Goal: Contribute content

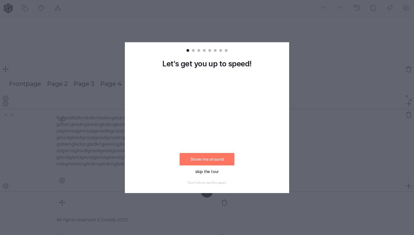
click at [203, 169] on button "skip the tour" at bounding box center [207, 171] width 55 height 12
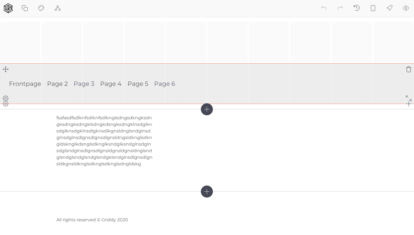
click at [91, 84] on link "Page 3" at bounding box center [84, 83] width 21 height 13
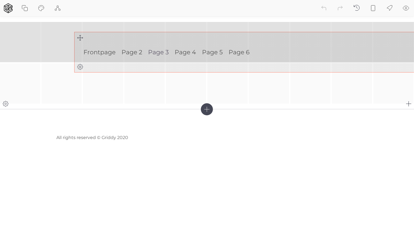
click at [76, 36] on div "Frontpage Page 2 Page 3 Page 4 Page 5 Page 6" at bounding box center [207, 63] width 414 height 82
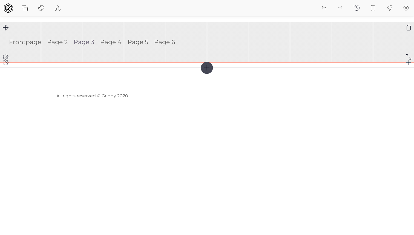
click at [81, 54] on ul "Frontpage Page 2 Page 3 Page 4 Page 5 Page 6" at bounding box center [207, 42] width 414 height 40
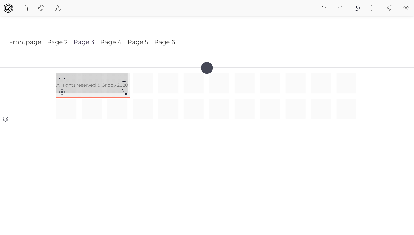
click at [124, 90] on div "All rights reserved © Griddy 2020" at bounding box center [206, 96] width 301 height 46
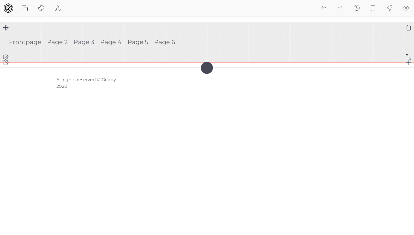
click at [58, 58] on ul "Frontpage Page 2 Page 3 Page 4 Page 5 Page 6" at bounding box center [207, 42] width 414 height 40
click at [7, 56] on icon at bounding box center [5, 56] width 7 height 7
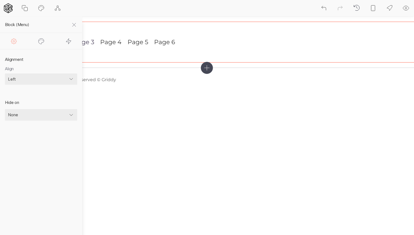
click at [40, 41] on icon at bounding box center [41, 41] width 7 height 7
select select "square"
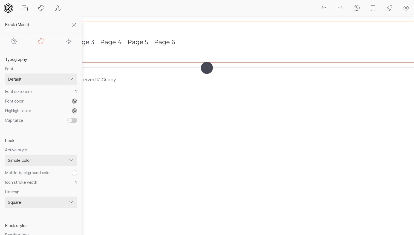
click at [15, 42] on icon at bounding box center [14, 41] width 7 height 7
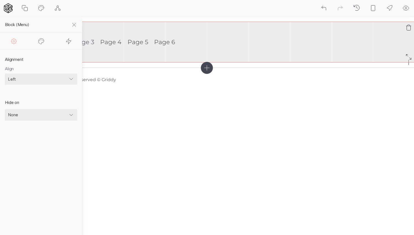
click at [133, 58] on ul "Frontpage Page 2 Page 3 Page 4 Page 5 Page 6" at bounding box center [207, 42] width 414 height 40
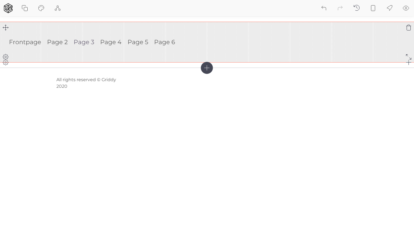
click at [7, 55] on icon at bounding box center [5, 56] width 7 height 7
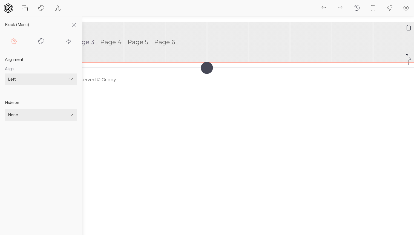
click at [143, 53] on ul "Frontpage Page 2 Page 3 Page 4 Page 5 Page 6" at bounding box center [207, 42] width 414 height 40
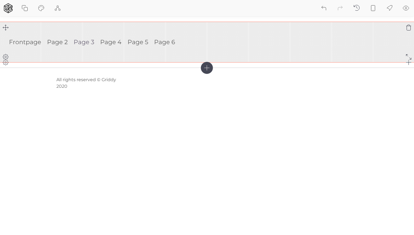
click at [410, 26] on icon at bounding box center [408, 27] width 7 height 7
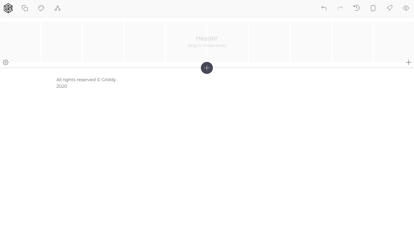
click at [206, 68] on icon at bounding box center [207, 68] width 12 height 12
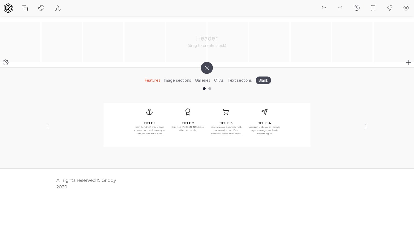
click at [200, 117] on div "TITLE 1 Proin hendrerit mi eu enim cursus, non pretium neque semper. Aenean luc…" at bounding box center [207, 125] width 151 height 36
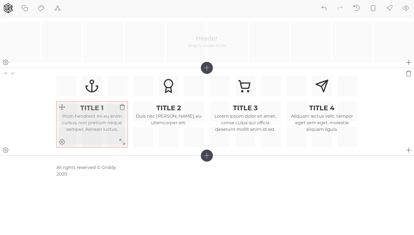
click at [104, 112] on div "TITLE 1 Proin hendrerit mi eu enim cursus, non pretium neque semper. Aenean luc…" at bounding box center [92, 118] width 66 height 28
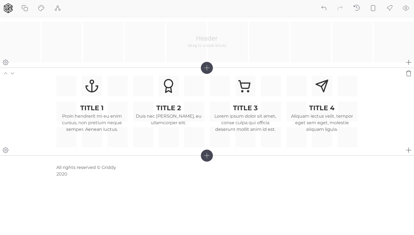
click at [5, 150] on icon at bounding box center [5, 149] width 7 height 7
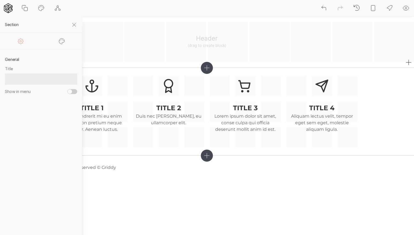
click at [64, 40] on icon at bounding box center [61, 40] width 5 height 5
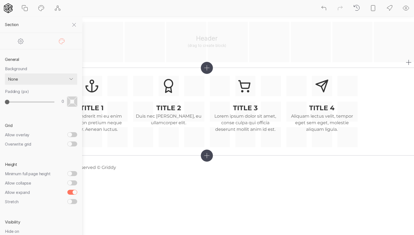
click at [71, 133] on input "Allow overlay" at bounding box center [72, 134] width 10 height 5
checkbox input "true"
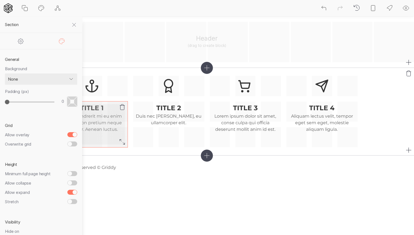
click at [125, 118] on div "TITLE 1 Proin hendrerit mi eu enim cursus, non pretium neque semper. Aenean luc…" at bounding box center [91, 124] width 71 height 46
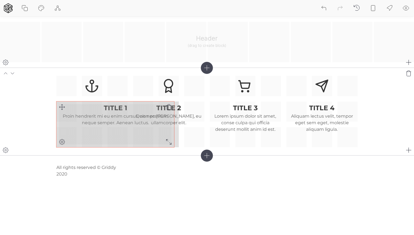
click at [170, 144] on div "TITLE 1 Proin hendrerit mi eu enim cursus, non pretium neque semper. Aenean luc…" at bounding box center [206, 111] width 301 height 71
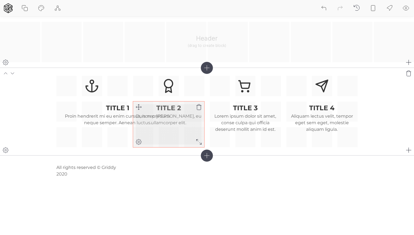
click at [140, 142] on icon at bounding box center [138, 141] width 5 height 5
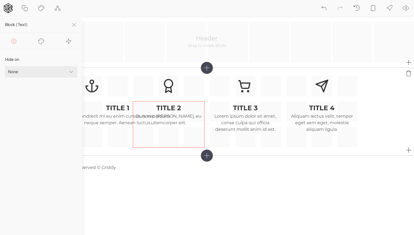
click at [144, 74] on section "TITLE 1 Proin hendrerit mi eu enim cursus, non pretium neque semper. Aenean luc…" at bounding box center [207, 112] width 414 height 88
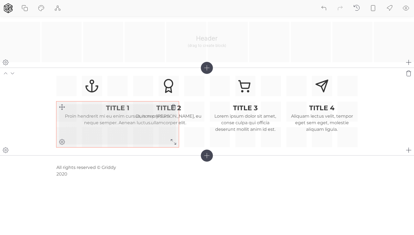
click at [108, 122] on p "Proin hendrerit mi eu enim cursus, non pretium neque semper. Aenean luctus." at bounding box center [117, 119] width 117 height 13
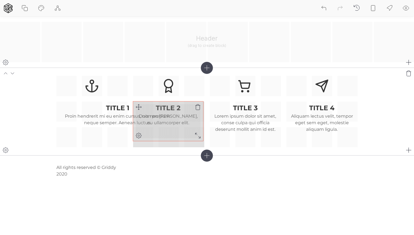
click at [197, 134] on div "TITLE 1 Proin hendrerit mi eu enim cursus, non pretium neque semper. Aenean luc…" at bounding box center [206, 111] width 301 height 71
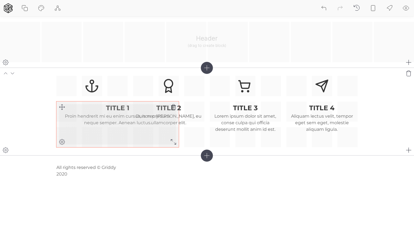
drag, startPoint x: 98, startPoint y: 112, endPoint x: 126, endPoint y: 112, distance: 27.9
click at [126, 112] on div "TITLE 1 Proin hendrerit mi eu enim cursus, non pretium neque semper. Aenean luc…" at bounding box center [117, 115] width 117 height 22
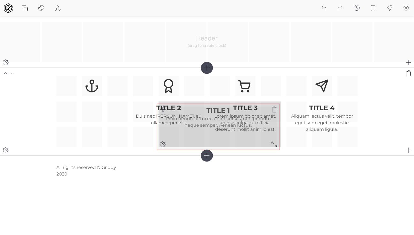
click at [162, 110] on div "TITLE 1 Proin hendrerit mi eu enim cursus, non pretium neque semper. Aenean luc…" at bounding box center [206, 111] width 301 height 71
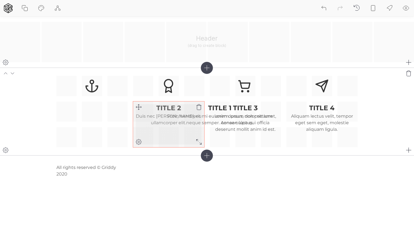
click at [195, 119] on p "Duis nec [PERSON_NAME], eu ullamcorper elit." at bounding box center [169, 119] width 66 height 13
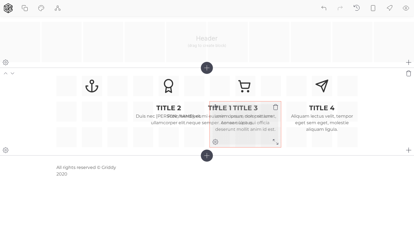
click at [223, 121] on p "Lorem ipsum dolor sit amet, conse culpa qui officia deserunt mollit anim id est." at bounding box center [245, 123] width 66 height 20
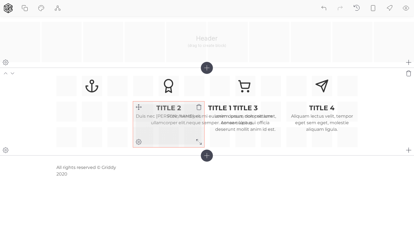
click at [182, 117] on p "Duis nec [PERSON_NAME], eu ullamcorper elit." at bounding box center [169, 119] width 66 height 13
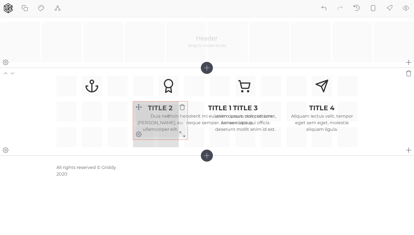
click at [180, 134] on icon at bounding box center [182, 134] width 7 height 7
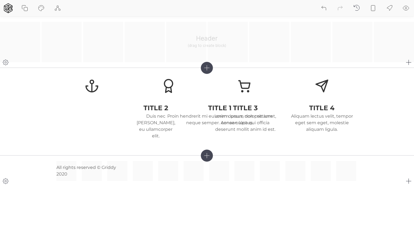
click at [162, 166] on div "All rights reserved © Griddy 2020" at bounding box center [206, 171] width 301 height 20
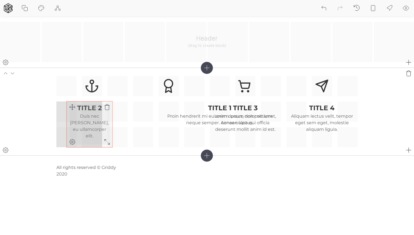
click at [69, 107] on div "TITLE 1 Proin hendrerit mi eu enim cursus, non pretium neque semper. Aenean luc…" at bounding box center [206, 111] width 301 height 71
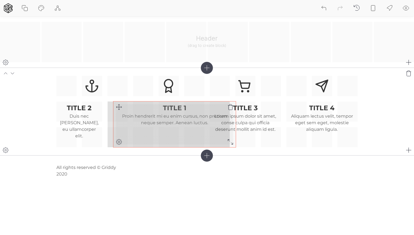
click at [118, 107] on div "TITLE 1 Proin hendrerit mi eu enim cursus, non pretium neque semper. Aenean luc…" at bounding box center [206, 111] width 301 height 71
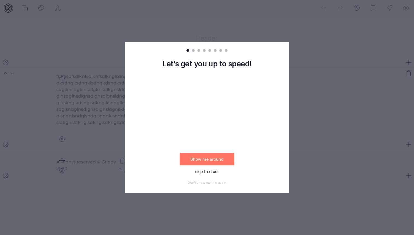
click at [215, 172] on button "skip the tour" at bounding box center [207, 171] width 55 height 12
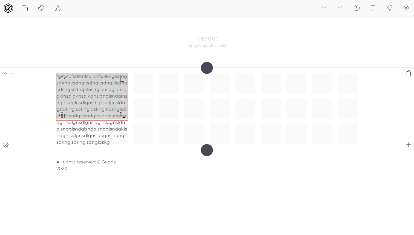
click at [121, 114] on div "fsafasdfsdlknfsdlknfsdlknglsdngsdkngksdngksdngksdngklsdngkdsngksdngklnsdglknsdg…" at bounding box center [206, 108] width 301 height 71
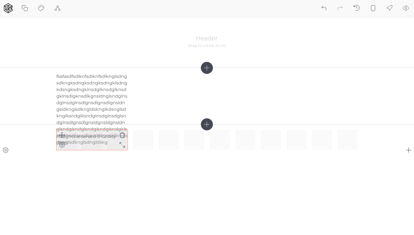
click at [108, 137] on p "All rights reserved © Griddy 2020" at bounding box center [91, 139] width 71 height 13
click at [125, 134] on icon at bounding box center [122, 134] width 7 height 7
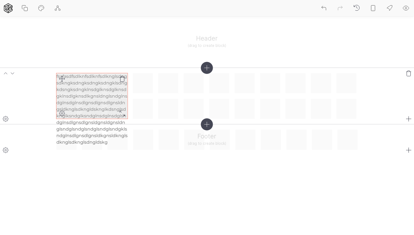
click at [111, 89] on p "fsafasdfsdlknfsdlknfsdlknglsdngsdkngksdngksdngksdngklsdngkdsngksdngklnsdglknsdg…" at bounding box center [91, 109] width 71 height 72
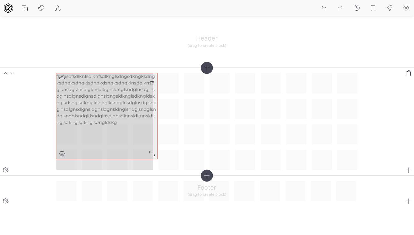
click at [152, 154] on div "fsafasdfsdlknfsdlknfsdlknglsdngsdkngksdngksdngksdngklsdngkdsngksdngklnsdglknsdg…" at bounding box center [206, 121] width 301 height 97
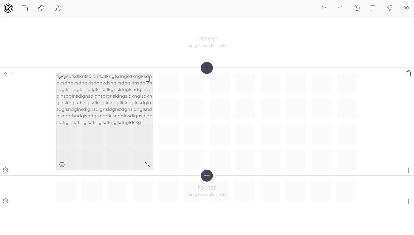
click at [64, 163] on icon at bounding box center [62, 164] width 7 height 7
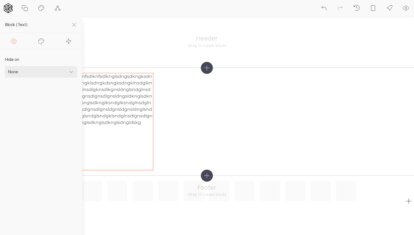
click at [74, 27] on icon at bounding box center [74, 25] width 7 height 7
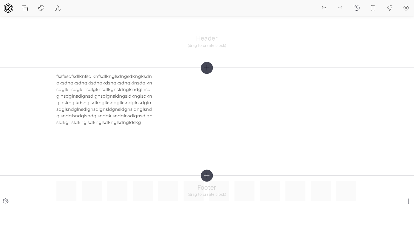
click at [206, 172] on icon at bounding box center [207, 175] width 12 height 12
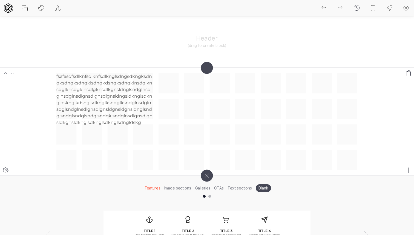
click at [8, 171] on icon at bounding box center [5, 170] width 7 height 7
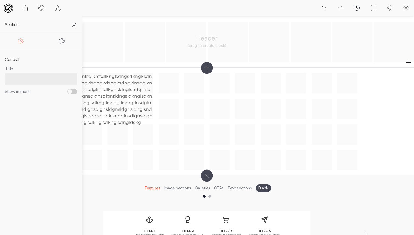
click at [177, 34] on div "Header (drag to create block)" at bounding box center [207, 42] width 414 height 40
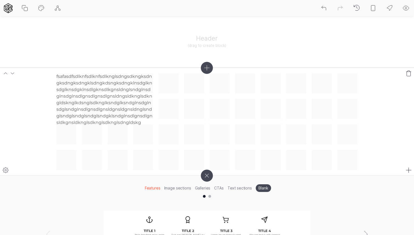
click at [408, 169] on icon at bounding box center [409, 170] width 7 height 7
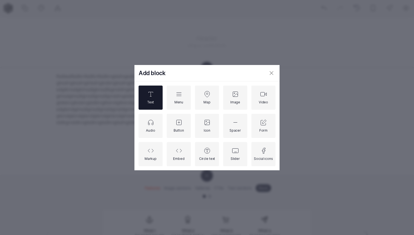
click at [156, 99] on div "Text" at bounding box center [151, 97] width 24 height 24
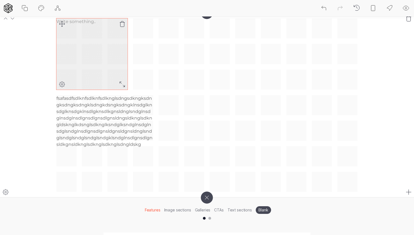
scroll to position [56, 0]
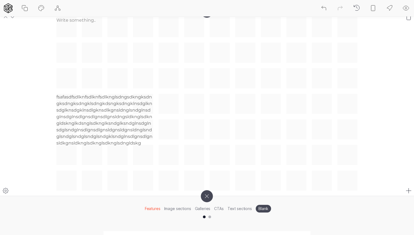
click at [183, 180] on div "fsafasdfsdlknfsdlknfsdlknglsdngsdkngksdngksdngksdngklsdngkdsngksdngklnsdglknsdg…" at bounding box center [206, 103] width 301 height 173
click at [8, 188] on icon at bounding box center [5, 190] width 7 height 7
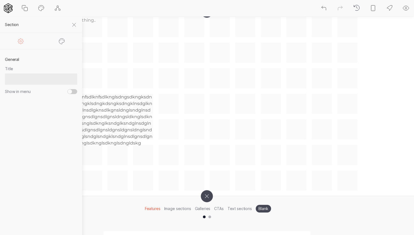
click at [65, 43] on div at bounding box center [61, 41] width 41 height 16
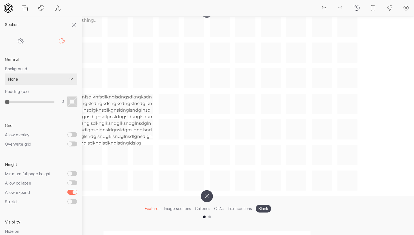
click at [72, 133] on input "Allow overlay" at bounding box center [72, 134] width 10 height 5
checkbox input "true"
click at [162, 167] on div "fsafasdfsdlknfsdlknfsdlknglsdngsdkngksdngksdngksdngklsdngkdsngksdngklnsdglknsdg…" at bounding box center [206, 103] width 301 height 173
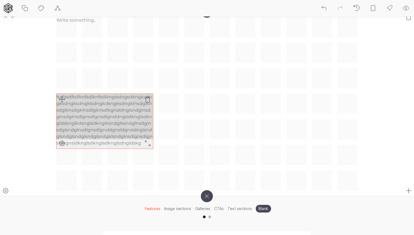
click at [146, 142] on icon at bounding box center [148, 143] width 7 height 7
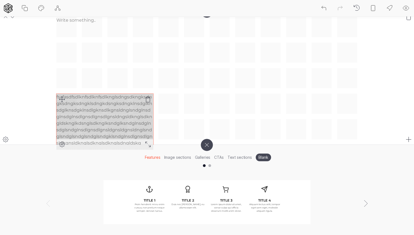
click at [148, 143] on icon at bounding box center [148, 144] width 7 height 7
click at [154, 142] on icon at bounding box center [153, 141] width 5 height 5
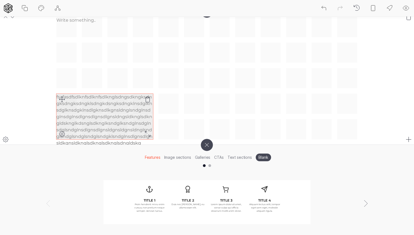
click at [150, 129] on div at bounding box center [147, 133] width 11 height 11
click at [139, 140] on p "fsafasdfsdlknfsdlknfsdlknglsdngsdkngksdngksdngksdngklsdngkdsngksdngklnsdglknsdg…" at bounding box center [104, 120] width 97 height 53
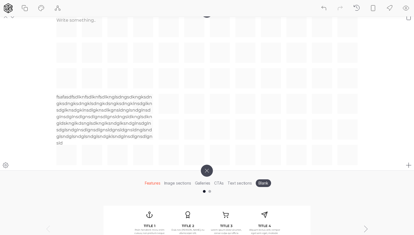
click at [48, 144] on section "fsafasdfsdlknfsdlknfsdlknglsdngsdkngksdngksdngksdngklsdngkdsngksdngklnsdglknsdg…" at bounding box center [207, 91] width 414 height 159
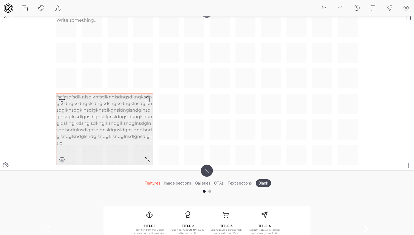
click at [132, 145] on div "fsafasdfsdlknfsdlknfsdlknglsdngsdkngksdngksdngksdngklsdngkdsngksdngklnsdglknsdg…" at bounding box center [104, 129] width 97 height 71
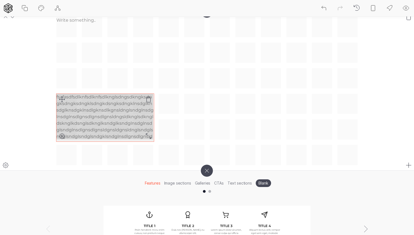
click at [150, 138] on div "fsafasdfsdlknfsdlknfsdlknglsdngsdkngksdngksdngksdngklsdngkdsngksdngklnsdglknsdg…" at bounding box center [206, 91] width 301 height 148
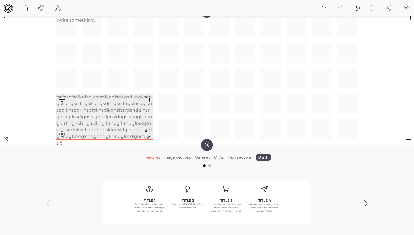
scroll to position [31, 0]
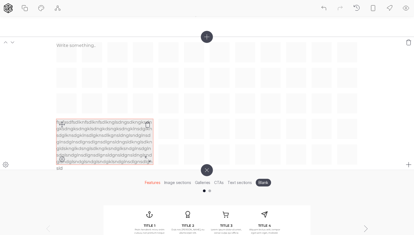
click at [92, 132] on p "fsafasdfsdlknfsdlknfsdlknglsdngsdkngksdngksdngksdngklsdngkdsngksdngklnsdglknsdg…" at bounding box center [104, 145] width 97 height 53
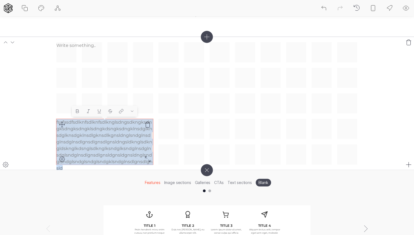
copy p "fsafasdfsdlknfsdlknfsdlknglsdngsdkngksdngksdngksdngklsdngkdsngksdngklnsdglknsdg…"
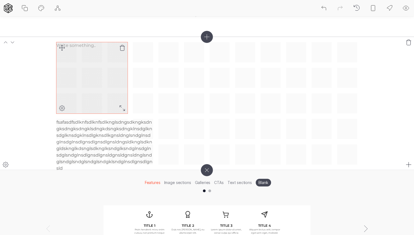
click at [80, 45] on p at bounding box center [91, 45] width 71 height 7
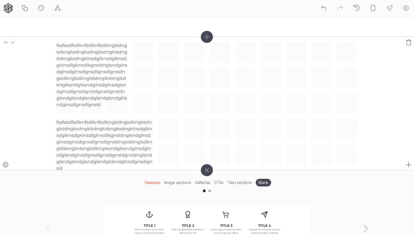
click at [18, 121] on section "fsafasdfsdlknfsdlknfsdlknglsdngsdkngksdngksdngksdngklsdngkdsngksdngklnsdglknsdg…" at bounding box center [207, 103] width 414 height 133
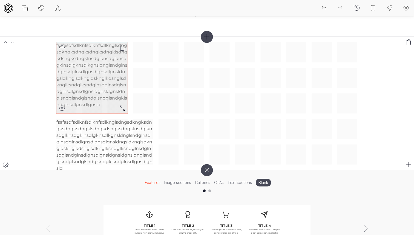
click at [117, 101] on p "fsafasdfsdlknfsdlknfsdlknglsdngsdkngksdngksdngksdngklsdngkdsngksdngklnsdglknsdg…" at bounding box center [91, 75] width 71 height 66
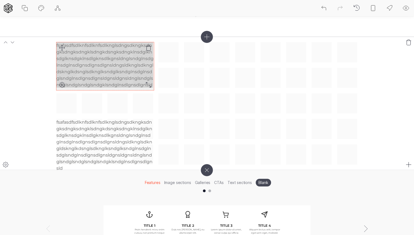
click at [148, 85] on div "fsafasdfsdlknfsdlknfsdlknglsdngsdkngksdngksdngksdngklsdngkdsngksdngklnsdglknsdg…" at bounding box center [206, 103] width 301 height 122
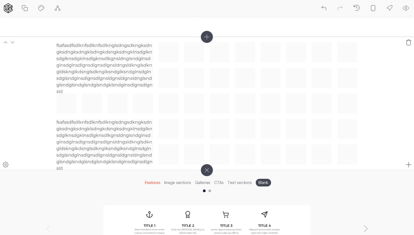
click at [27, 130] on section "fsafasdfsdlknfsdlknfsdlknglsdngsdkngksdngksdngksdngklsdngkdsngksdngklnsdglknsdg…" at bounding box center [207, 103] width 414 height 133
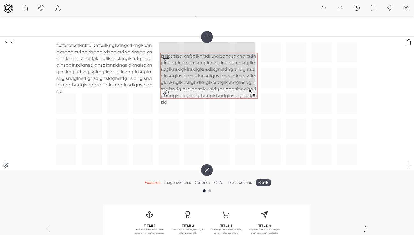
click at [167, 58] on div "fsafasdfsdlknfsdlknfsdlknglsdngsdkngksdngksdngksdngklsdngkdsngksdngklnsdglknsdg…" at bounding box center [206, 103] width 301 height 122
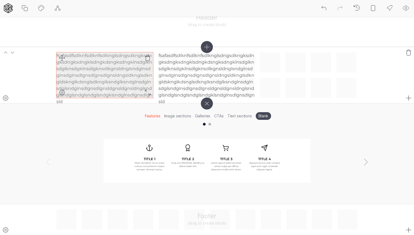
click at [114, 82] on p "fsafasdfsdlknfsdlknfsdlknglsdngsdkngksdngksdngksdngklsdngkdsngksdngklnsdglknsdg…" at bounding box center [104, 78] width 97 height 53
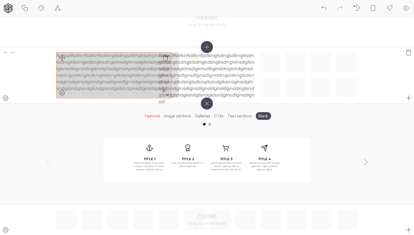
click at [166, 93] on div "fsafasdfsdlknfsdlknfsdlknglsdngsdkngksdngksdngksdngklsdngkdsngksdngklnsdglknsdg…" at bounding box center [206, 75] width 301 height 46
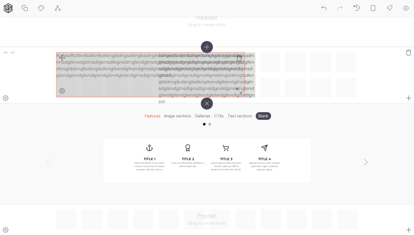
click at [239, 91] on div "fsafasdfsdlknfsdlknfsdlknglsdngsdkngksdngksdngksdngklsdngkdsngksdngklnsdglknsdg…" at bounding box center [206, 75] width 301 height 46
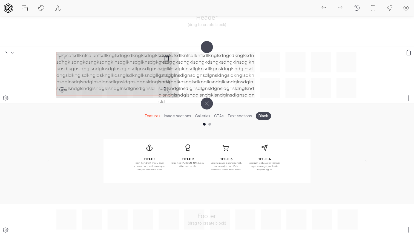
click at [166, 90] on div "fsafasdfsdlknfsdlknfsdlknglsdngsdkngksdngksdngksdngklsdngkdsngksdngklnsdglknsdg…" at bounding box center [206, 75] width 301 height 46
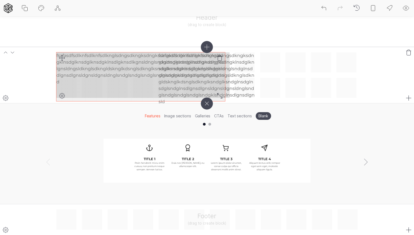
click at [220, 96] on div "fsafasdfsdlknfsdlknfsdlknglsdngsdkngksdngksdngksdngklsdngkdsngksdngklnsdglknsdg…" at bounding box center [206, 75] width 301 height 46
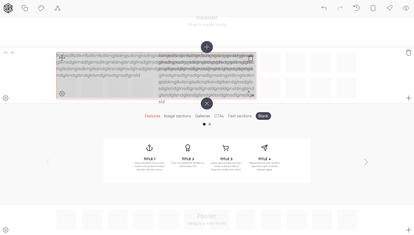
click at [247, 91] on div "fsafasdfsdlknfsdlknfsdlknglsdngsdkngksdngksdngksdngklsdngkdsngksdngklnsdglknsdg…" at bounding box center [206, 75] width 301 height 46
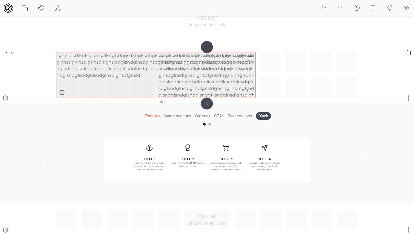
click at [232, 84] on div "fsafasdfsdlknfsdlknfsdlknglsdngsdkngksdngksdngksdngklsdngkdsngksdngklnsdglknsdg…" at bounding box center [155, 75] width 199 height 46
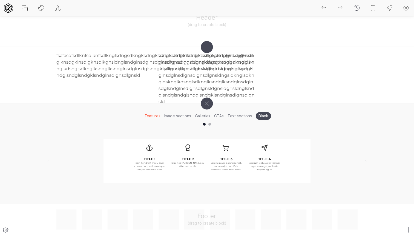
click at [210, 104] on icon at bounding box center [206, 103] width 17 height 17
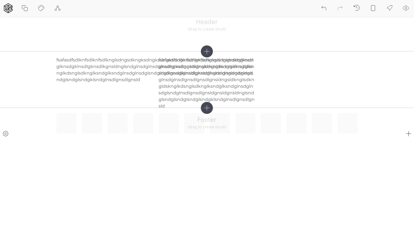
click at [209, 105] on icon at bounding box center [207, 108] width 12 height 12
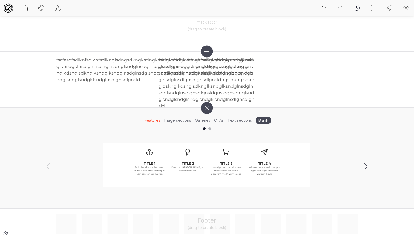
scroll to position [21, 0]
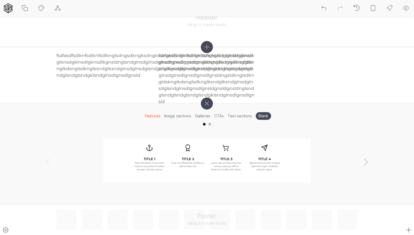
click at [209, 105] on icon at bounding box center [206, 103] width 17 height 17
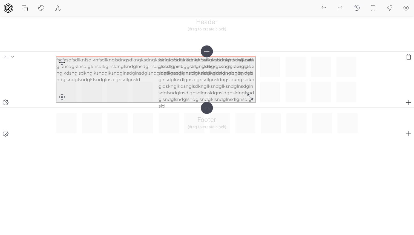
click at [189, 81] on p "fsafasdfsdlknfsdlknfsdlknglsdngsdkngksdngksdngksdngklsdngkdsngksdngklnsdglknsdg…" at bounding box center [155, 70] width 199 height 26
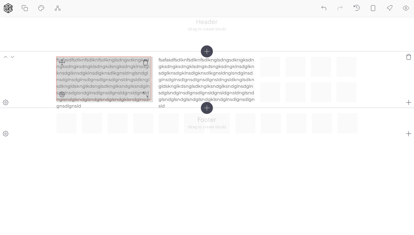
click at [145, 94] on div "fsafasdfsdlknfsdlknfsdlknglsdngsdkngksdngksdngksdngklsdngkdsngksdngklnsdglknsdg…" at bounding box center [206, 80] width 301 height 46
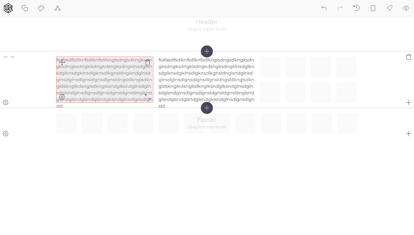
click at [120, 91] on p "fsafasdfsdlknfsdlknfsdlknglsdngsdkngksdngksdngksdngklsdngkdsngksdngklnsdglknsdg…" at bounding box center [104, 83] width 97 height 53
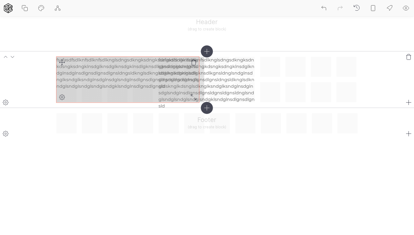
click at [194, 97] on div "fsafasdfsdlknfsdlknfsdlknglsdngsdkngksdngksdngksdngklsdngkdsngksdngklnsdglknsdg…" at bounding box center [206, 80] width 301 height 46
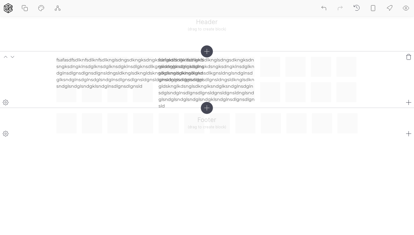
click at [7, 102] on icon at bounding box center [5, 102] width 7 height 7
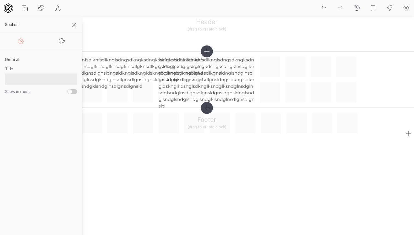
click at [62, 42] on icon at bounding box center [62, 41] width 7 height 7
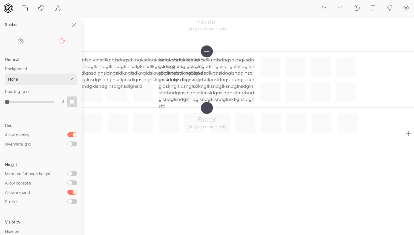
click at [69, 143] on input "Overwrite grid" at bounding box center [72, 143] width 10 height 5
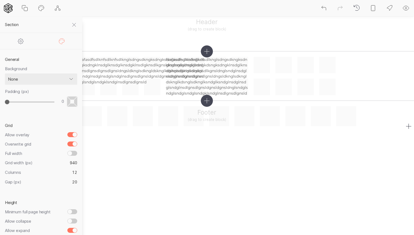
click at [69, 143] on input "Overwrite grid" at bounding box center [72, 143] width 10 height 5
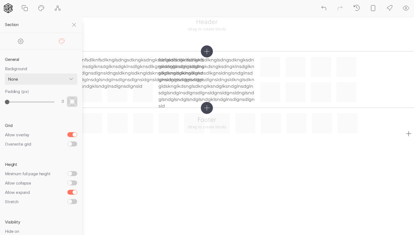
click at [69, 143] on input "Overwrite grid" at bounding box center [72, 143] width 10 height 5
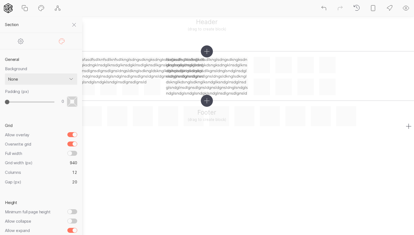
click at [69, 143] on input "Overwrite grid" at bounding box center [72, 143] width 10 height 5
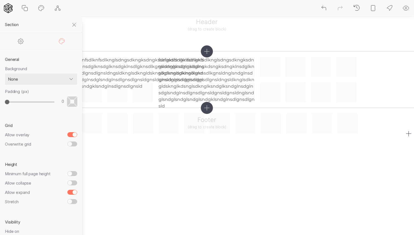
click at [69, 143] on input "Overwrite grid" at bounding box center [72, 143] width 10 height 5
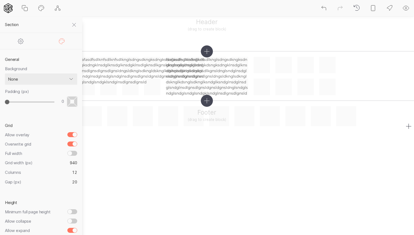
click at [69, 143] on input "Overwrite grid" at bounding box center [72, 143] width 10 height 5
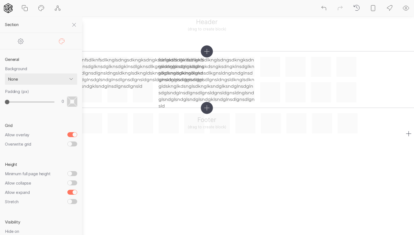
click at [69, 143] on input "Overwrite grid" at bounding box center [72, 143] width 10 height 5
checkbox input "true"
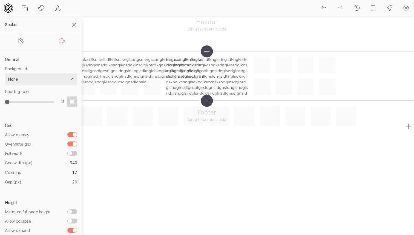
click at [73, 24] on icon at bounding box center [74, 25] width 7 height 7
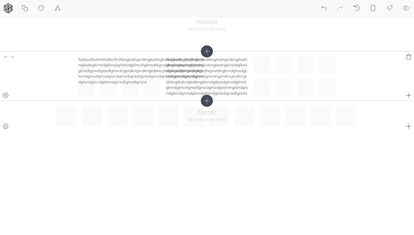
click at [8, 96] on icon at bounding box center [5, 95] width 7 height 7
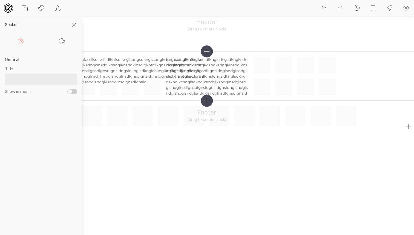
click at [59, 36] on div at bounding box center [61, 41] width 41 height 16
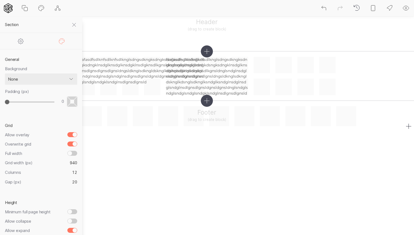
click at [72, 141] on input "Overwrite grid" at bounding box center [72, 143] width 10 height 5
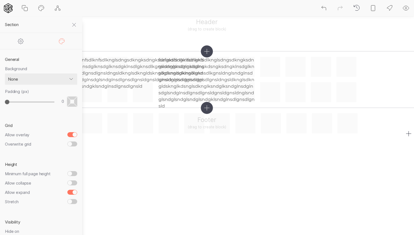
click at [72, 141] on input "Overwrite grid" at bounding box center [72, 143] width 10 height 5
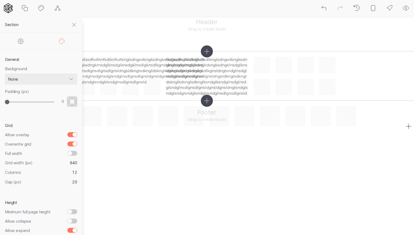
click at [72, 141] on input "Overwrite grid" at bounding box center [72, 143] width 10 height 5
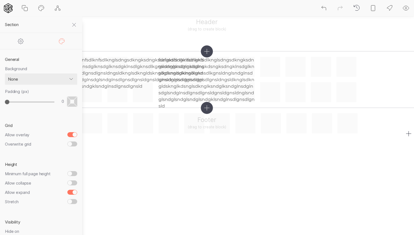
click at [72, 141] on input "Overwrite grid" at bounding box center [72, 143] width 10 height 5
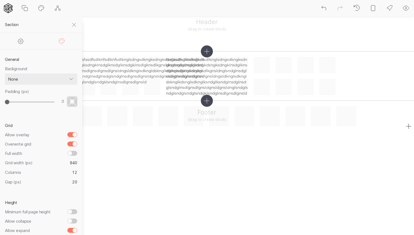
click at [72, 141] on input "Overwrite grid" at bounding box center [72, 143] width 10 height 5
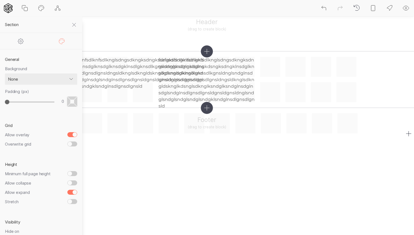
click at [72, 141] on input "Overwrite grid" at bounding box center [72, 143] width 10 height 5
checkbox input "true"
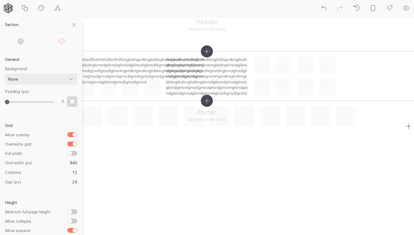
click at [73, 153] on input "Full width" at bounding box center [72, 153] width 10 height 5
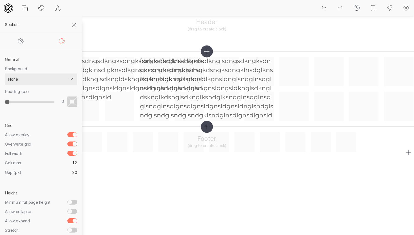
click at [73, 153] on input "Full width" at bounding box center [72, 153] width 10 height 5
checkbox input "false"
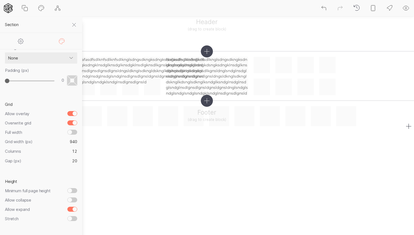
scroll to position [24, 0]
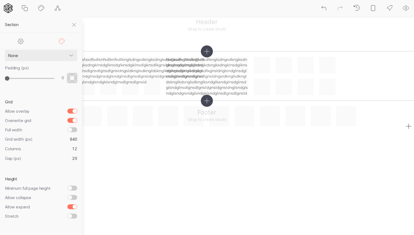
click at [74, 185] on input "Minimum full page height" at bounding box center [72, 187] width 10 height 5
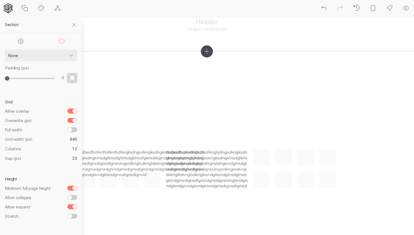
click at [74, 185] on input "Minimum full page height" at bounding box center [72, 187] width 10 height 5
checkbox input "false"
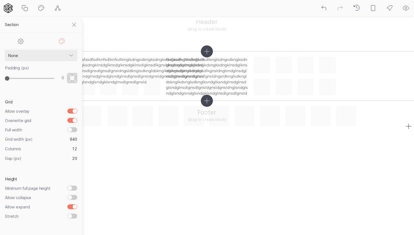
click at [72, 195] on input "Allow collapse" at bounding box center [72, 197] width 10 height 5
checkbox input "false"
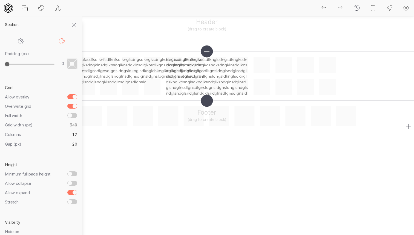
scroll to position [39, 0]
click at [72, 188] on input "Allow expand" at bounding box center [72, 190] width 10 height 5
checkbox input "false"
click at [72, 197] on input "Stretch" at bounding box center [72, 199] width 10 height 5
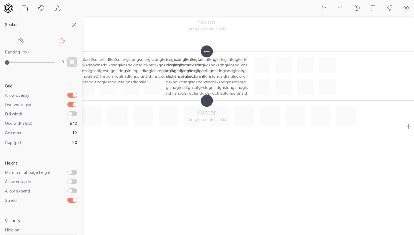
click at [72, 197] on input "Stretch" at bounding box center [72, 199] width 10 height 5
checkbox input "false"
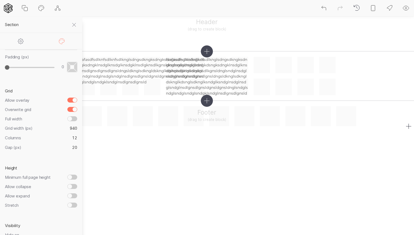
scroll to position [34, 0]
type input "13"
type input "14"
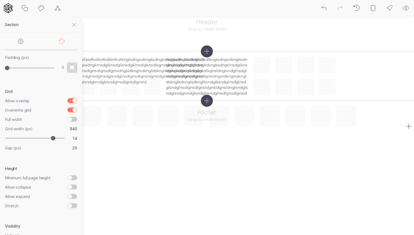
type input "15"
type input "16"
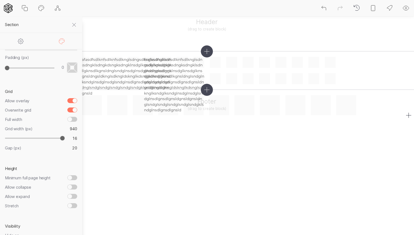
type input "15"
type input "14"
type input "13"
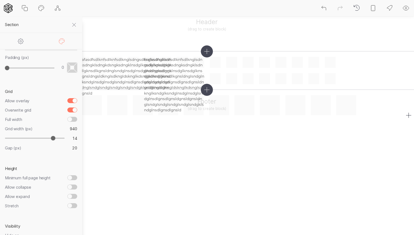
type input "13"
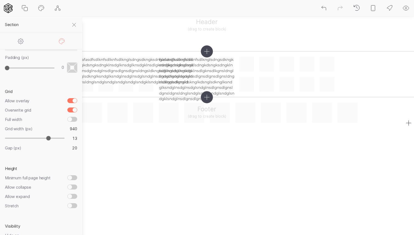
type input "12"
type input "11"
type input "10"
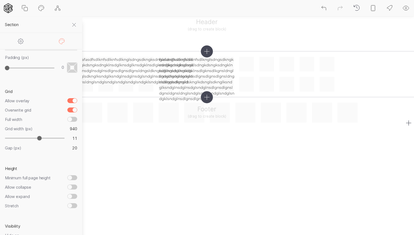
type input "10"
type input "9"
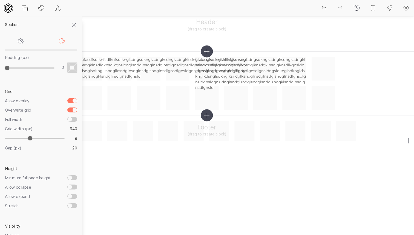
type input "10"
type input "11"
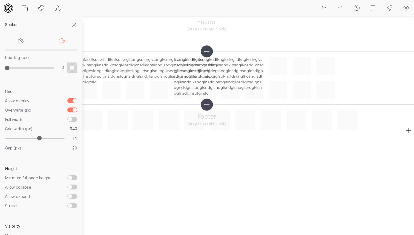
drag, startPoint x: 44, startPoint y: 135, endPoint x: 38, endPoint y: 134, distance: 6.0
type input "11"
click at [38, 136] on input "range" at bounding box center [35, 138] width 60 height 5
click at [73, 107] on input "Overwrite grid" at bounding box center [72, 109] width 10 height 5
checkbox input "false"
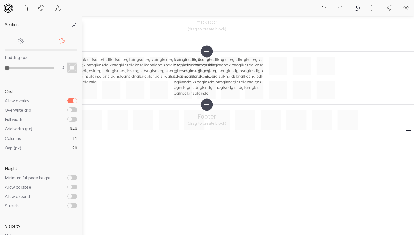
scroll to position [16, 0]
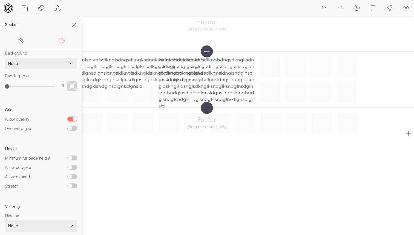
click at [71, 64] on select "None Color Image Gradient Image with overlay" at bounding box center [41, 64] width 72 height 12
click at [5, 58] on select "None Color Image Gradient Image with overlay" at bounding box center [41, 64] width 72 height 12
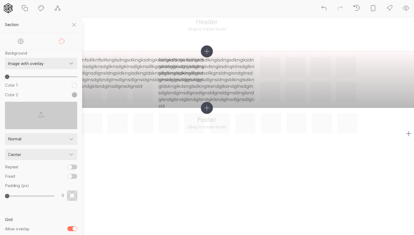
click at [72, 64] on select "None Color Image Gradient Image with overlay" at bounding box center [41, 64] width 72 height 12
select select "none"
click at [5, 58] on select "None Color Image Gradient Image with overlay" at bounding box center [41, 64] width 72 height 12
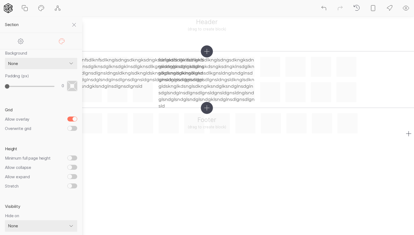
click at [37, 7] on button at bounding box center [41, 8] width 16 height 16
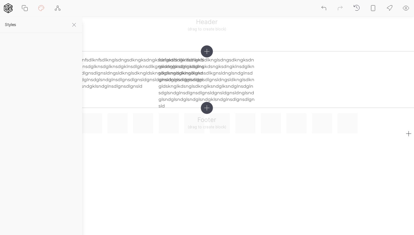
click at [72, 22] on icon at bounding box center [74, 25] width 7 height 7
click at [8, 101] on icon at bounding box center [5, 102] width 7 height 7
click at [63, 42] on icon at bounding box center [62, 41] width 7 height 7
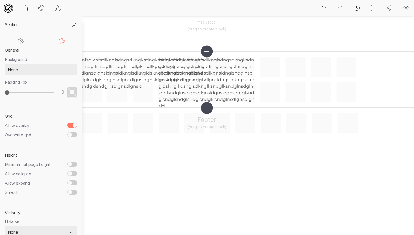
scroll to position [16, 0]
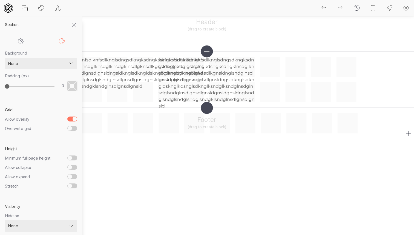
click at [68, 220] on select "None Mobile Desktop" at bounding box center [41, 226] width 72 height 12
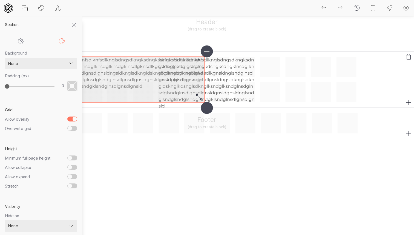
click at [116, 70] on p "fsafasdfsdlknfsdlknfsdlknglsdngsdkngksdngksdngksdngklsdngkdsngksdngklnsdglknsdg…" at bounding box center [130, 73] width 148 height 33
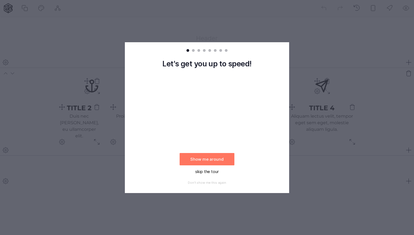
click at [217, 172] on button "skip the tour" at bounding box center [207, 171] width 55 height 12
